Goal: Communication & Community: Connect with others

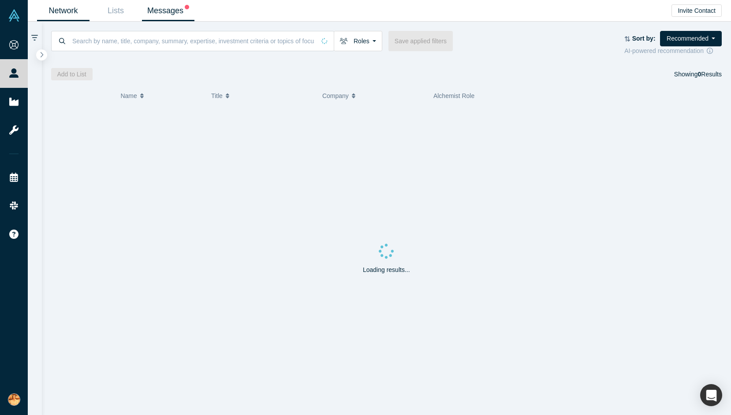
click at [175, 11] on link "Messages" at bounding box center [168, 10] width 52 height 21
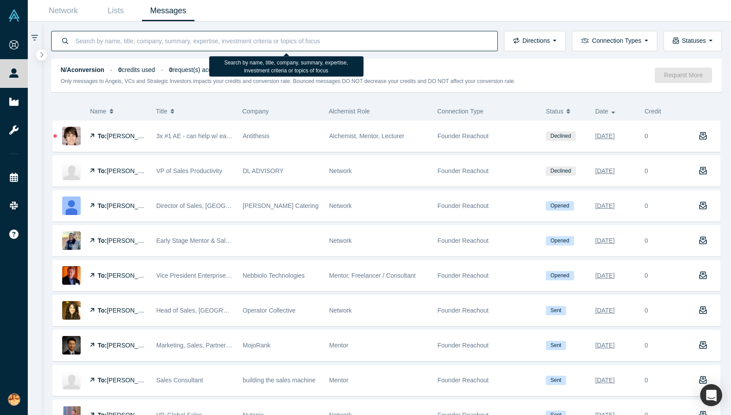
click at [117, 44] on input at bounding box center [282, 40] width 414 height 21
paste input "[PERSON_NAME]"
type input "[PERSON_NAME]"
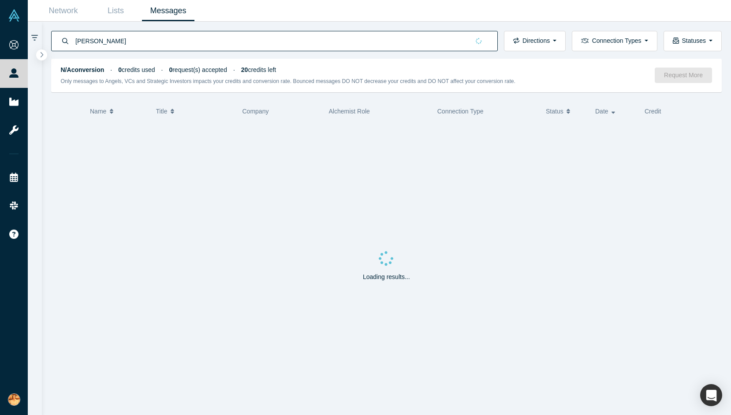
click at [156, 12] on link "Messages" at bounding box center [168, 10] width 52 height 21
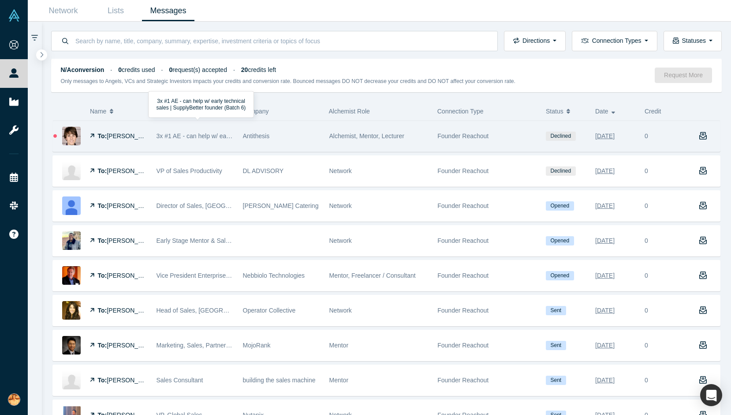
click at [185, 132] on span "3x #1 AE - can help w/ early technical sales | SupplyBetter founder (Batch 6)" at bounding box center [261, 135] width 209 height 7
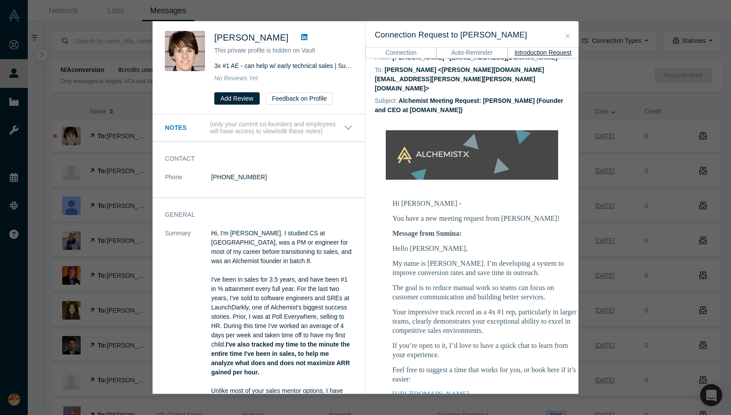
scroll to position [87, 0]
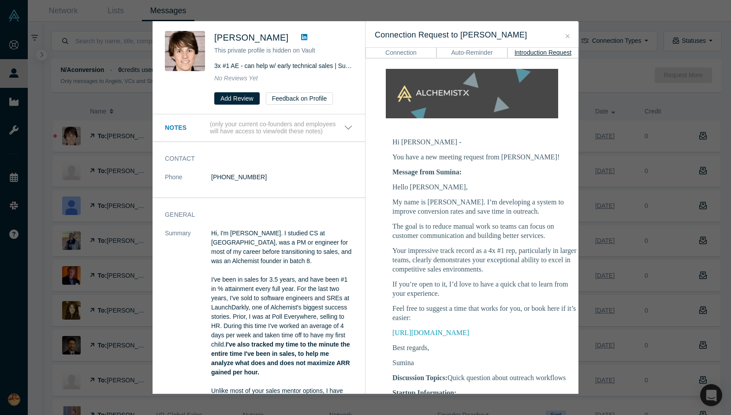
click at [605, 241] on div "Was the recommendation useful? [PERSON_NAME] This private profile is hidden on …" at bounding box center [365, 207] width 731 height 415
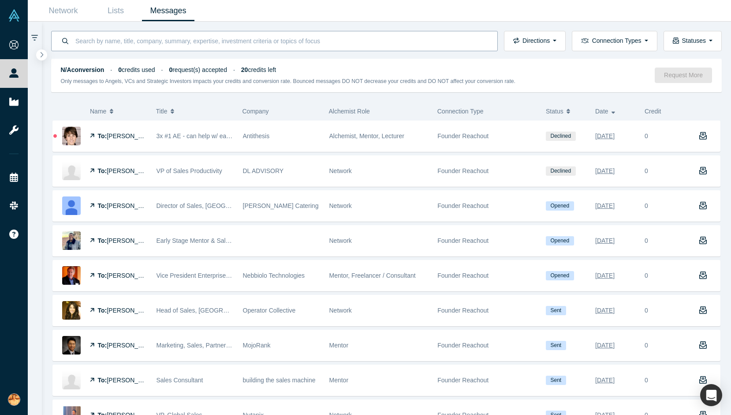
click at [185, 50] on input at bounding box center [282, 40] width 414 height 21
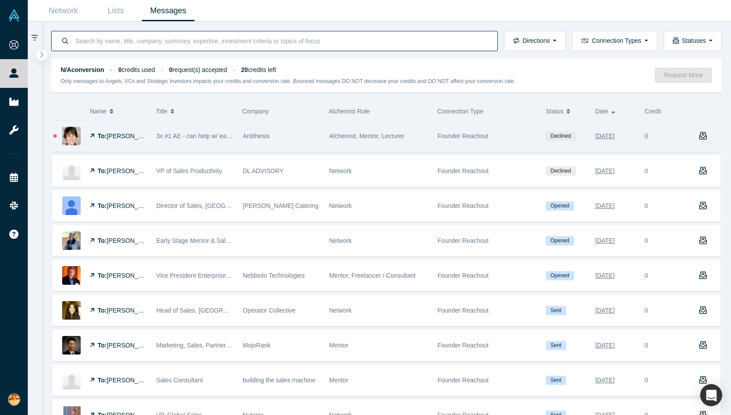
click at [129, 139] on span "[PERSON_NAME]" at bounding box center [132, 135] width 51 height 7
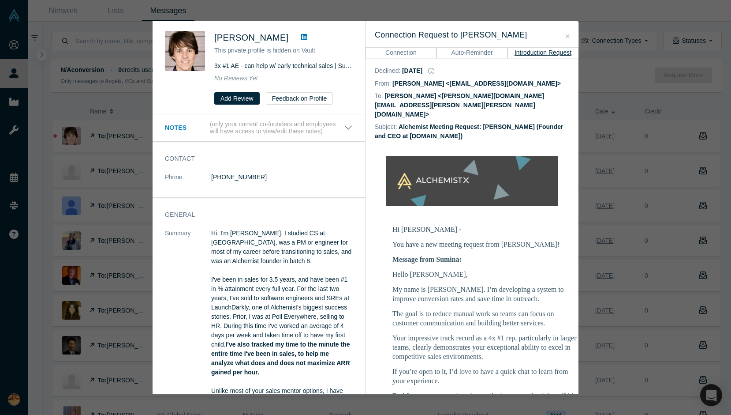
click at [305, 37] on icon at bounding box center [304, 37] width 6 height 7
click at [110, 107] on div "Was the recommendation useful? [PERSON_NAME] This private profile is hidden on …" at bounding box center [365, 207] width 731 height 415
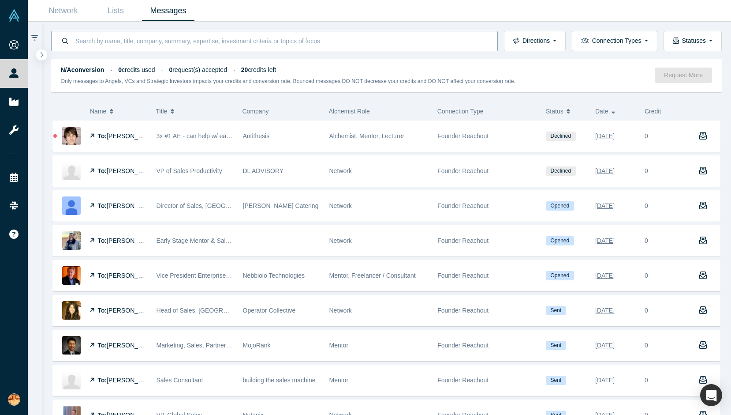
click at [127, 47] on input at bounding box center [282, 40] width 414 height 21
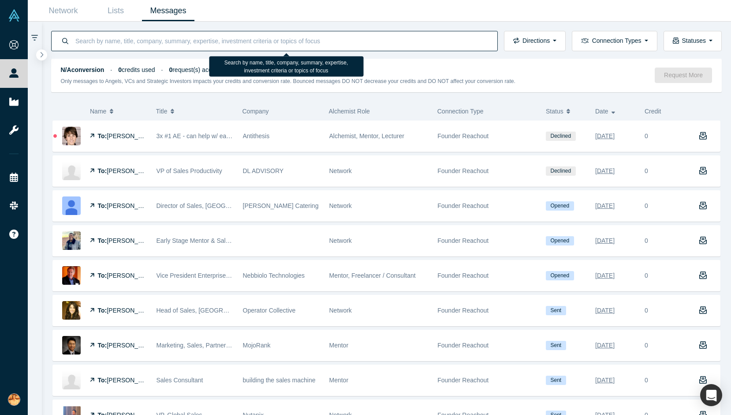
paste input "[PERSON_NAME]"
type input "[PERSON_NAME]"
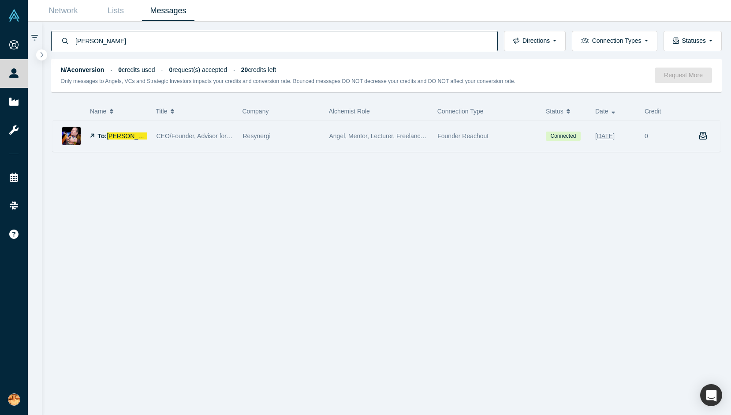
click at [305, 142] on div "Resynergi" at bounding box center [281, 136] width 77 height 30
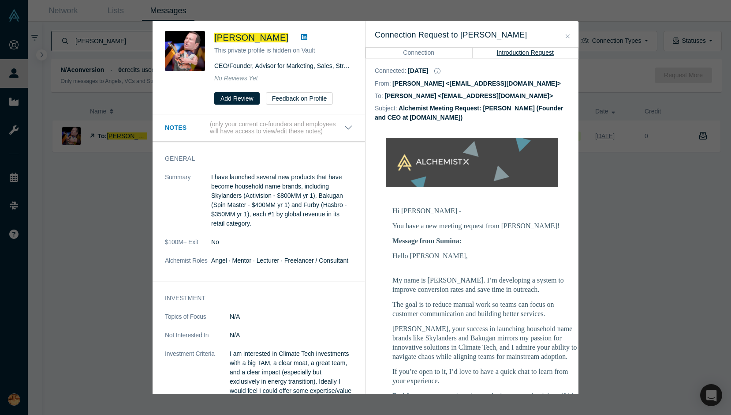
click at [301, 36] on icon at bounding box center [304, 37] width 6 height 6
click at [78, 210] on div "Was the recommendation useful? [PERSON_NAME] This private profile is hidden on …" at bounding box center [365, 207] width 731 height 415
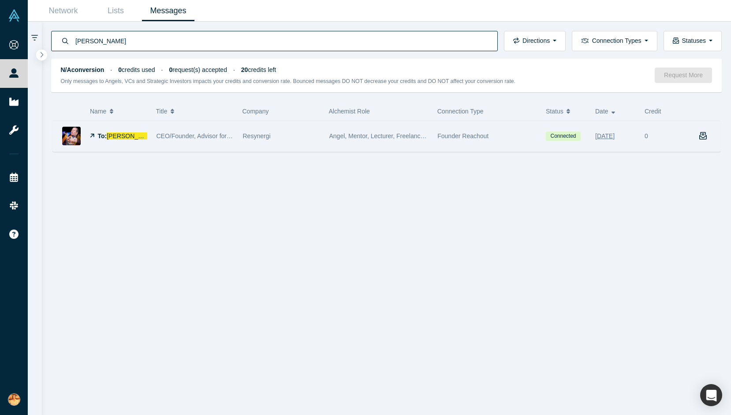
click at [281, 135] on div "Resynergi" at bounding box center [281, 136] width 77 height 30
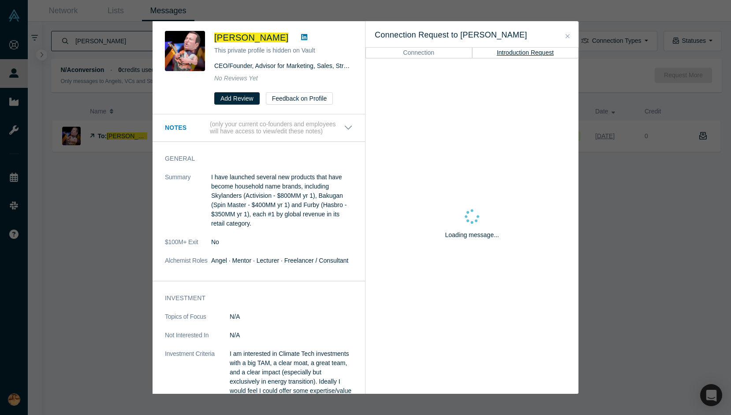
click at [291, 134] on p "(only your current co-founders and employees will have access to view/edit thes…" at bounding box center [277, 127] width 134 height 15
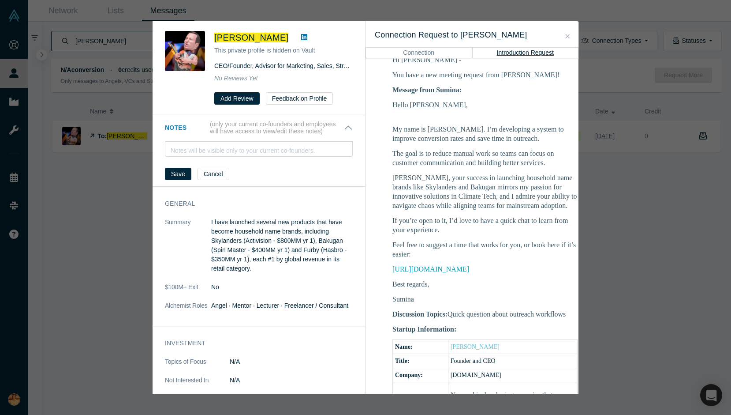
scroll to position [181, 0]
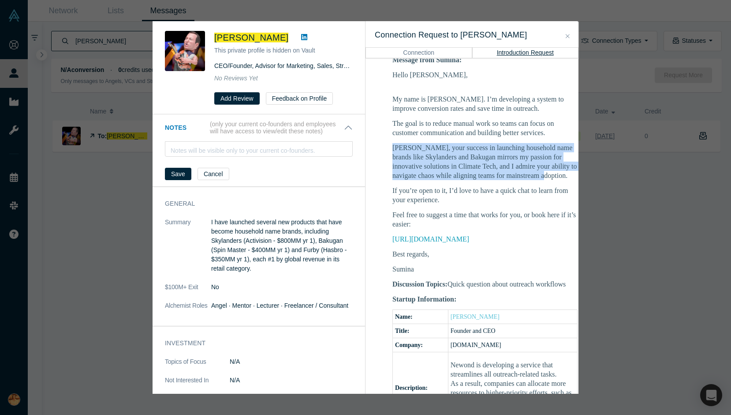
drag, startPoint x: 391, startPoint y: 155, endPoint x: 506, endPoint y: 195, distance: 121.4
type textarea "[PERSON_NAME], your success in launching household name brands like Skylanders …"
click at [506, 195] on td "Hi [PERSON_NAME] - You have a new meeting request from [PERSON_NAME]! Message f…" at bounding box center [485, 325] width 221 height 612
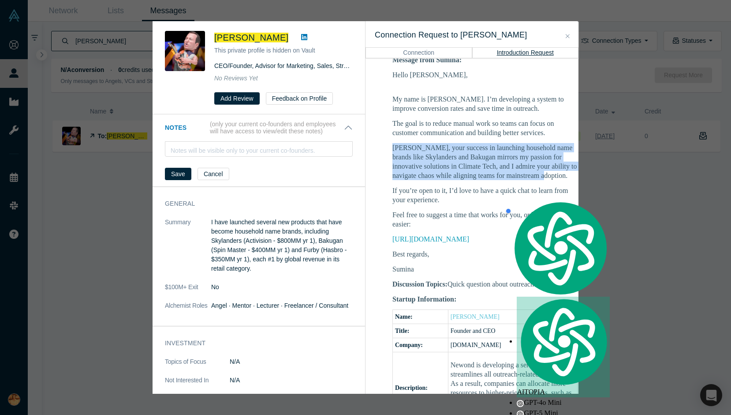
copy p "[PERSON_NAME], your success in launching household name brands like Skylanders …"
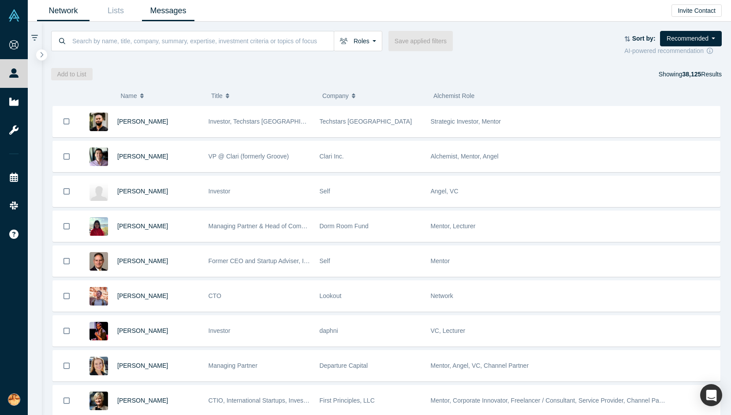
click at [171, 16] on link "Messages" at bounding box center [168, 10] width 52 height 21
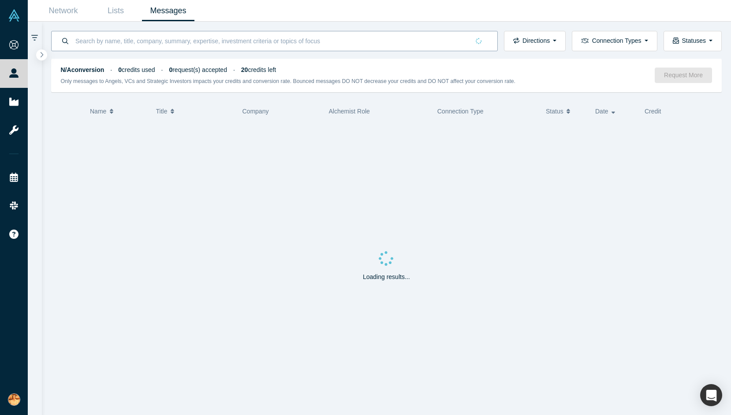
click at [149, 44] on input at bounding box center [272, 40] width 395 height 21
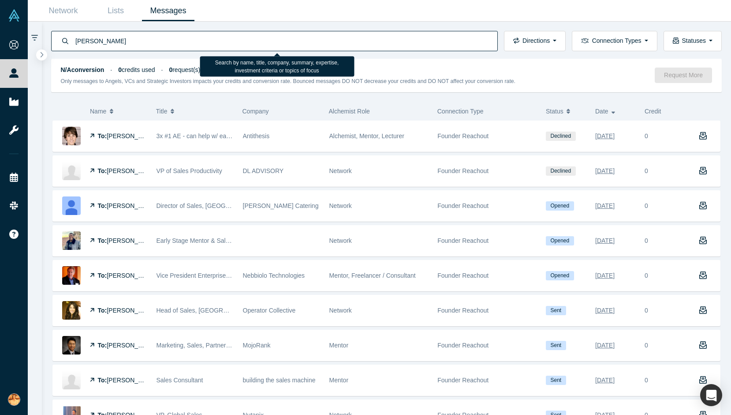
type input "kenny"
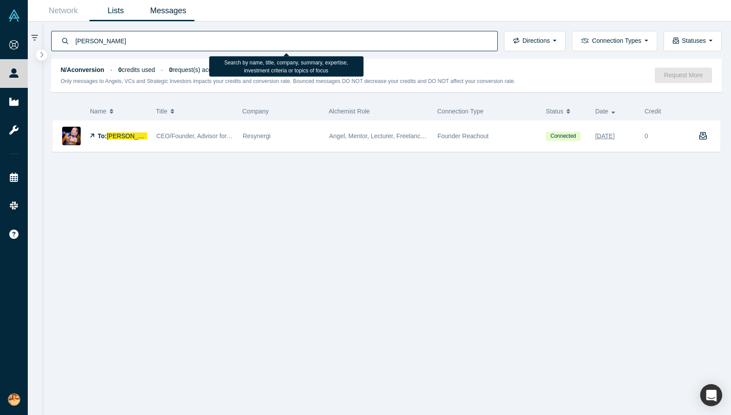
click at [119, 14] on link "Lists" at bounding box center [116, 10] width 52 height 21
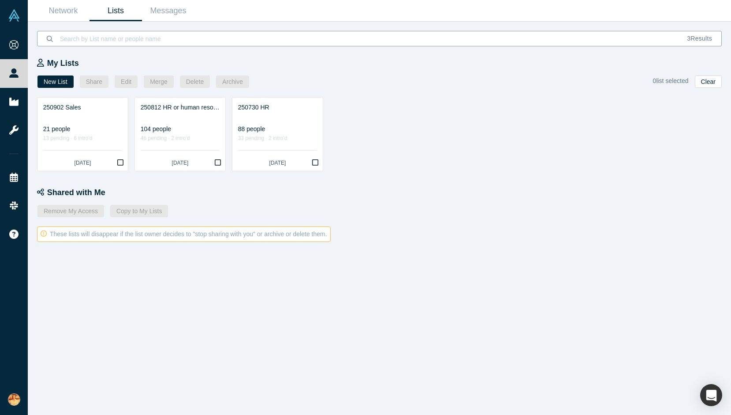
click at [150, 36] on input at bounding box center [368, 38] width 619 height 21
paste input "[PERSON_NAME]"
type input "[PERSON_NAME]"
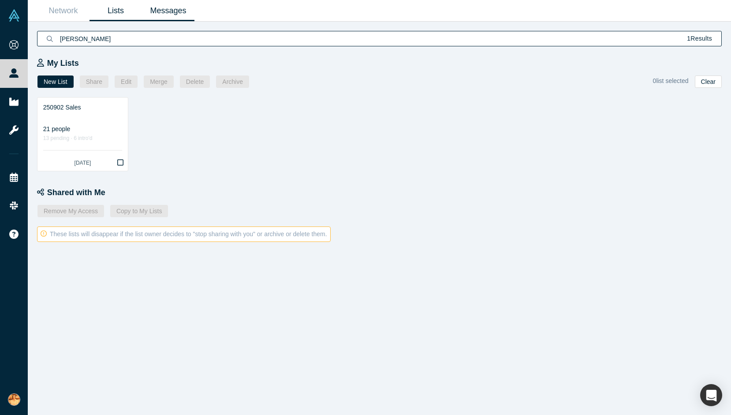
click at [159, 15] on link "Messages" at bounding box center [168, 10] width 52 height 21
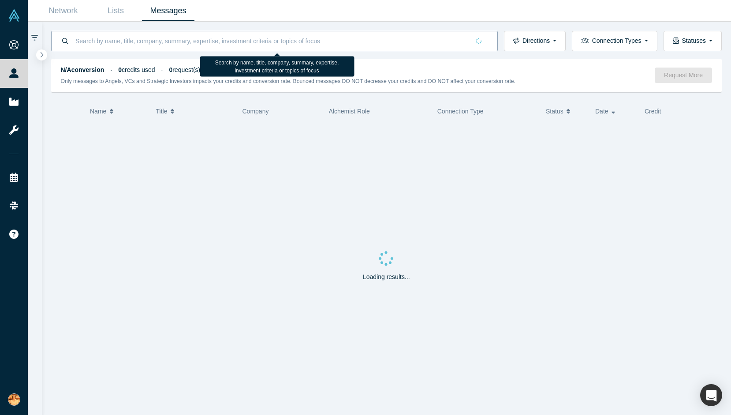
click at [142, 42] on input at bounding box center [272, 40] width 395 height 21
paste input "[PERSON_NAME]"
type input "[PERSON_NAME]"
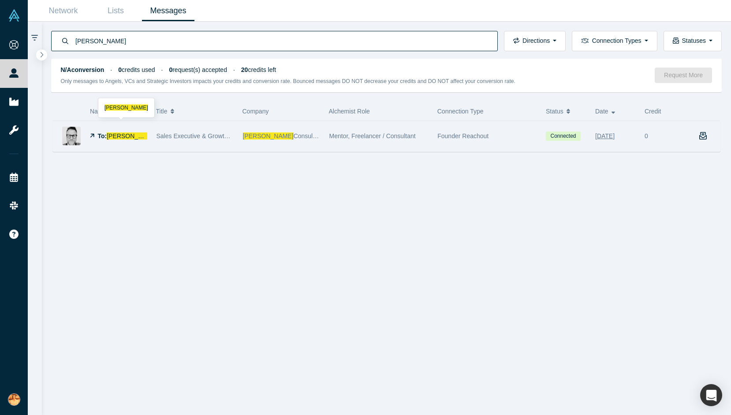
click at [123, 140] on div "To: Patrick Westgate" at bounding box center [118, 136] width 57 height 30
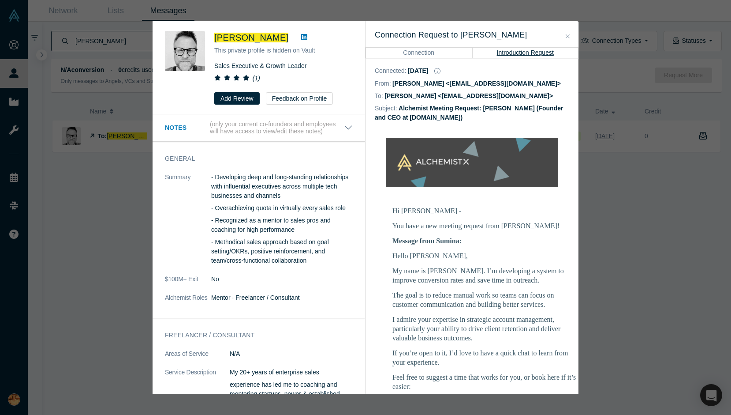
click at [302, 35] on icon at bounding box center [304, 37] width 6 height 6
click at [120, 211] on div "Was the recommendation useful? Patrick Westgate This private profile is hidden …" at bounding box center [365, 207] width 731 height 415
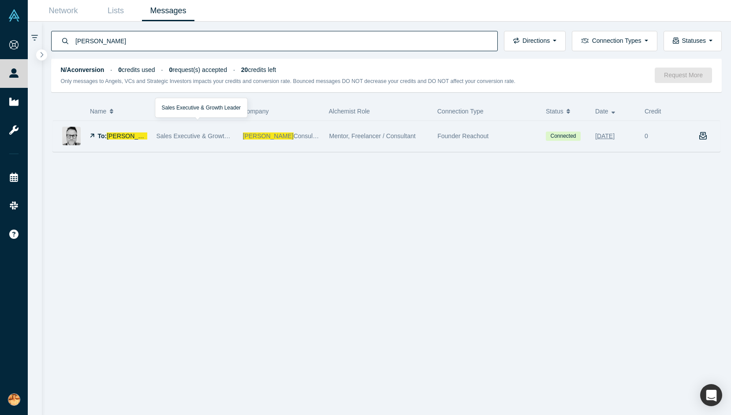
click at [180, 144] on div "Sales Executive & Growth Leader" at bounding box center [195, 136] width 77 height 30
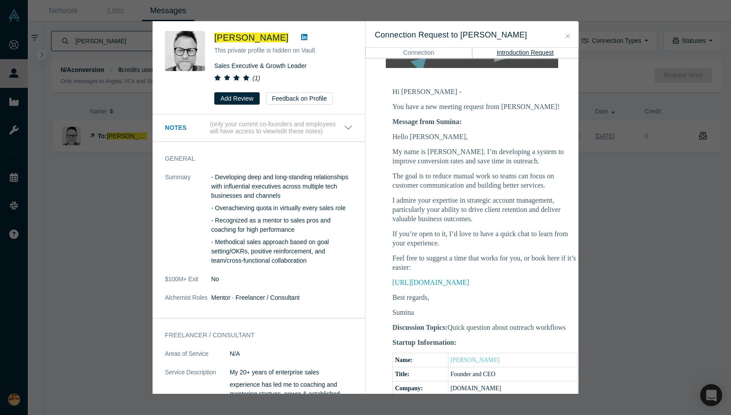
scroll to position [127, 0]
